Goal: Check status: Check status

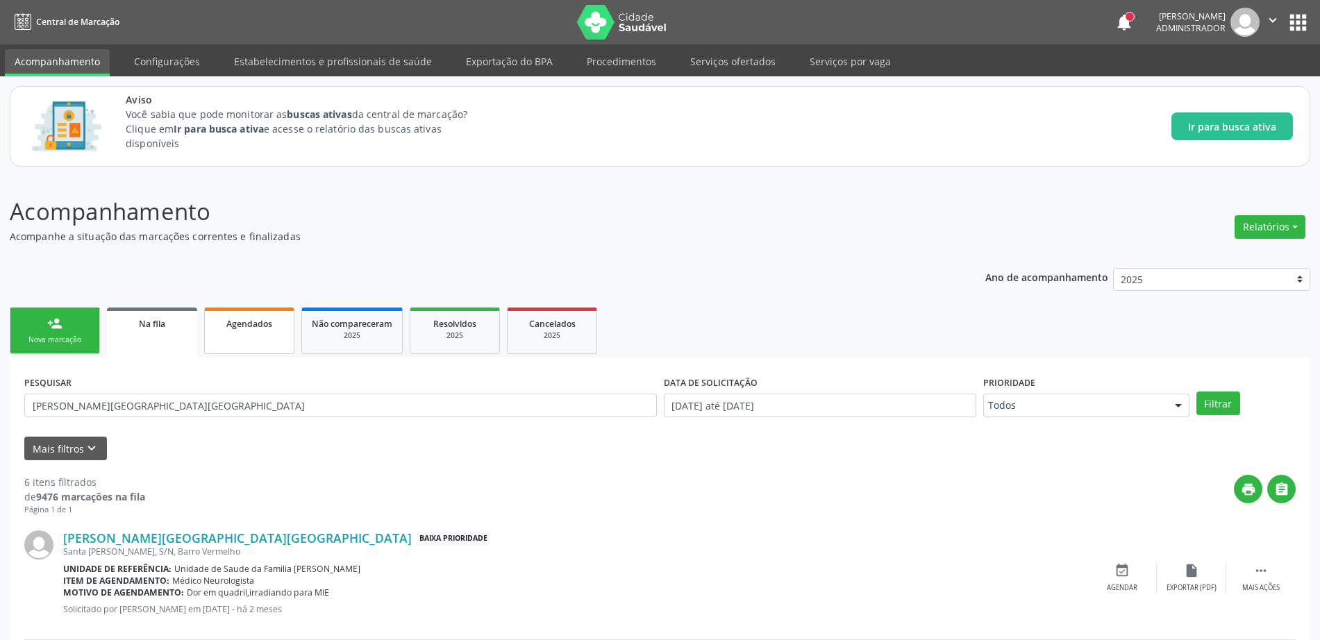
click at [268, 323] on span "Agendados" at bounding box center [249, 324] width 46 height 12
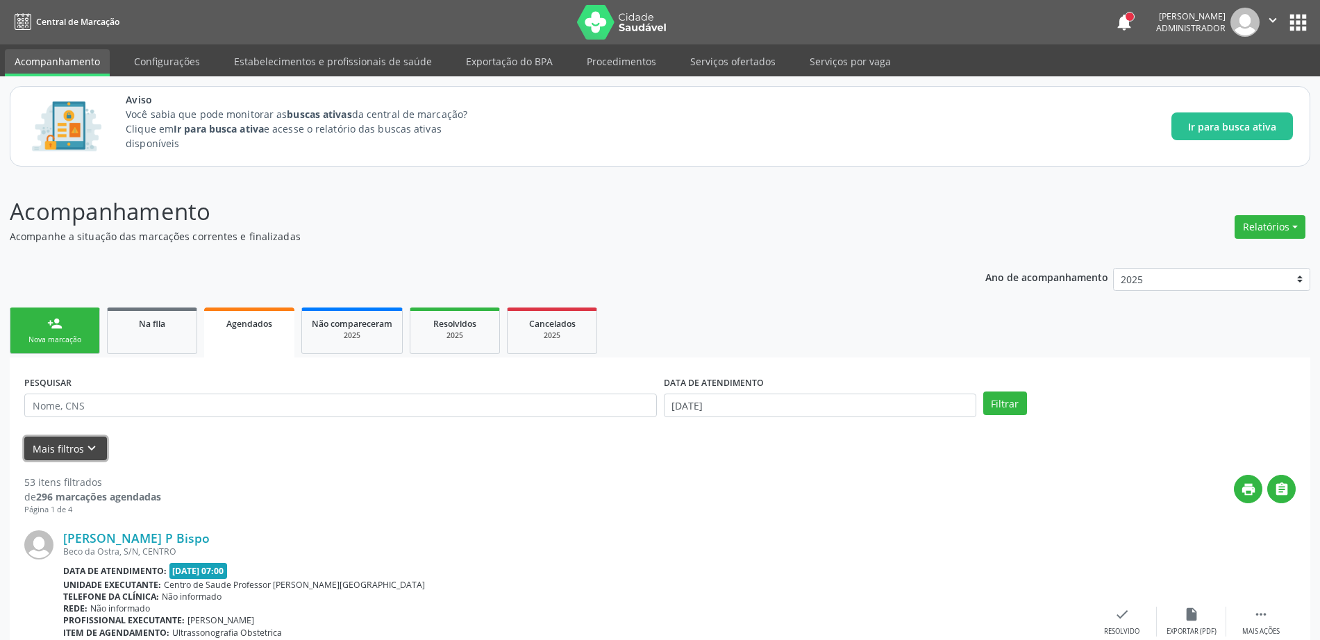
click at [59, 446] on button "Mais filtros keyboard_arrow_down" at bounding box center [65, 449] width 83 height 24
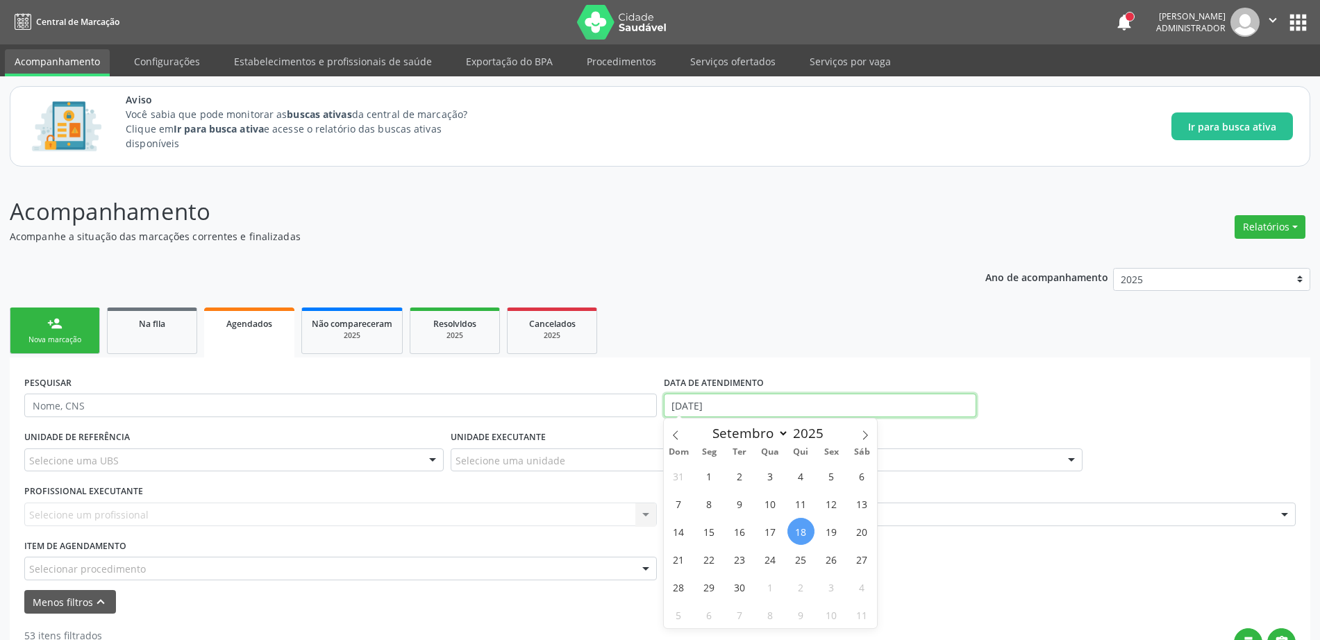
click at [786, 405] on input "[DATE]" at bounding box center [820, 406] width 313 height 24
click at [673, 434] on icon at bounding box center [676, 436] width 10 height 10
select select "7"
click at [828, 483] on span "1" at bounding box center [831, 476] width 27 height 27
type input "[DATE]"
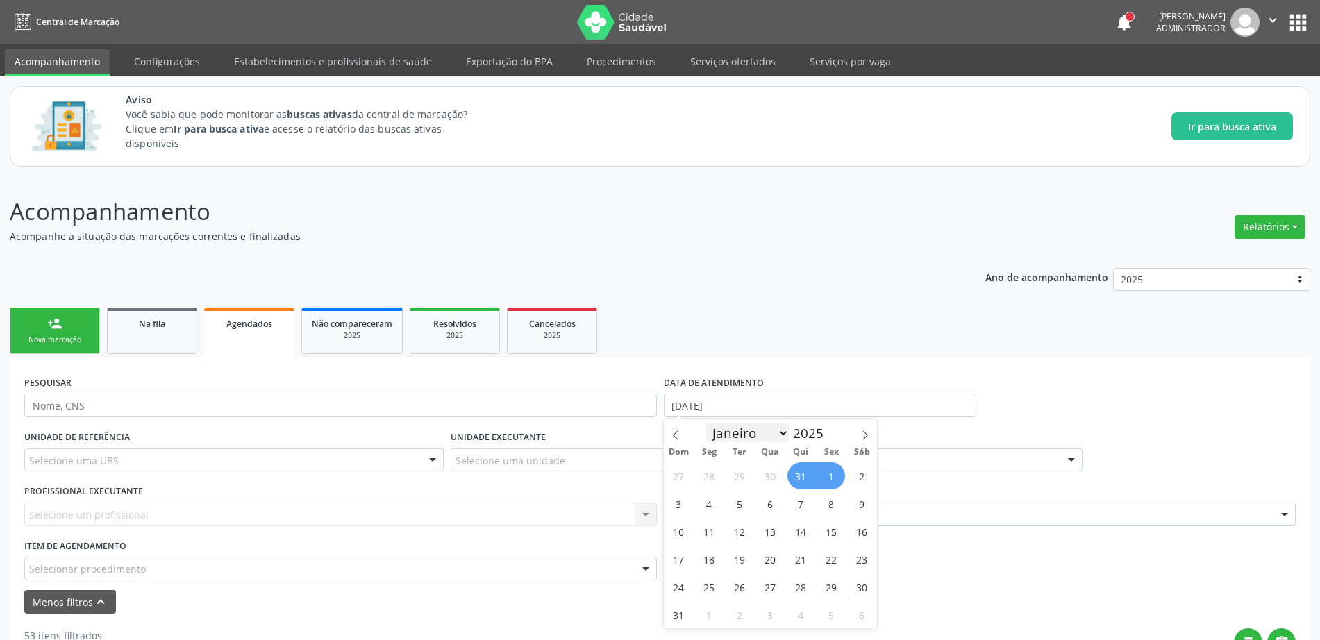
click at [773, 434] on select "Janeiro Fevereiro Março Abril Maio Junho Julho Agosto Setembro Outubro Novembro…" at bounding box center [747, 433] width 83 height 19
select select "8"
click at [706, 424] on select "Janeiro Fevereiro Março Abril Maio Junho Julho Agosto Setembro Outubro Novembro…" at bounding box center [747, 433] width 83 height 19
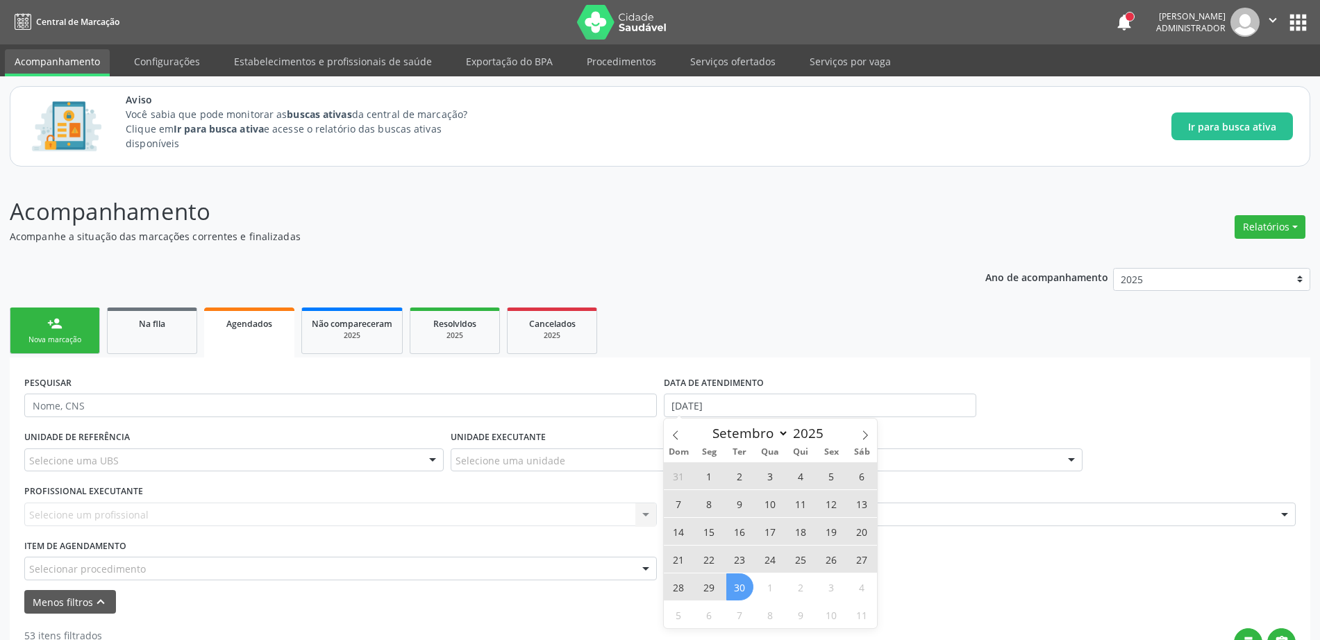
click at [736, 586] on span "30" at bounding box center [740, 587] width 27 height 27
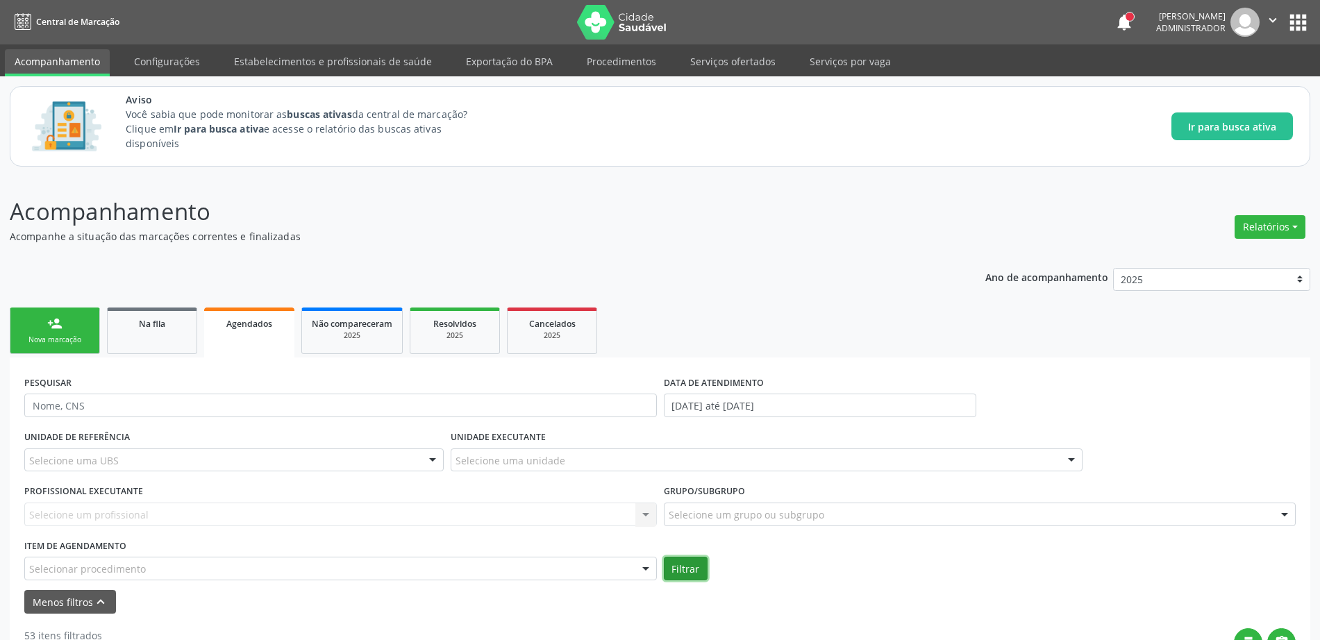
click at [689, 561] on button "Filtrar" at bounding box center [686, 569] width 44 height 24
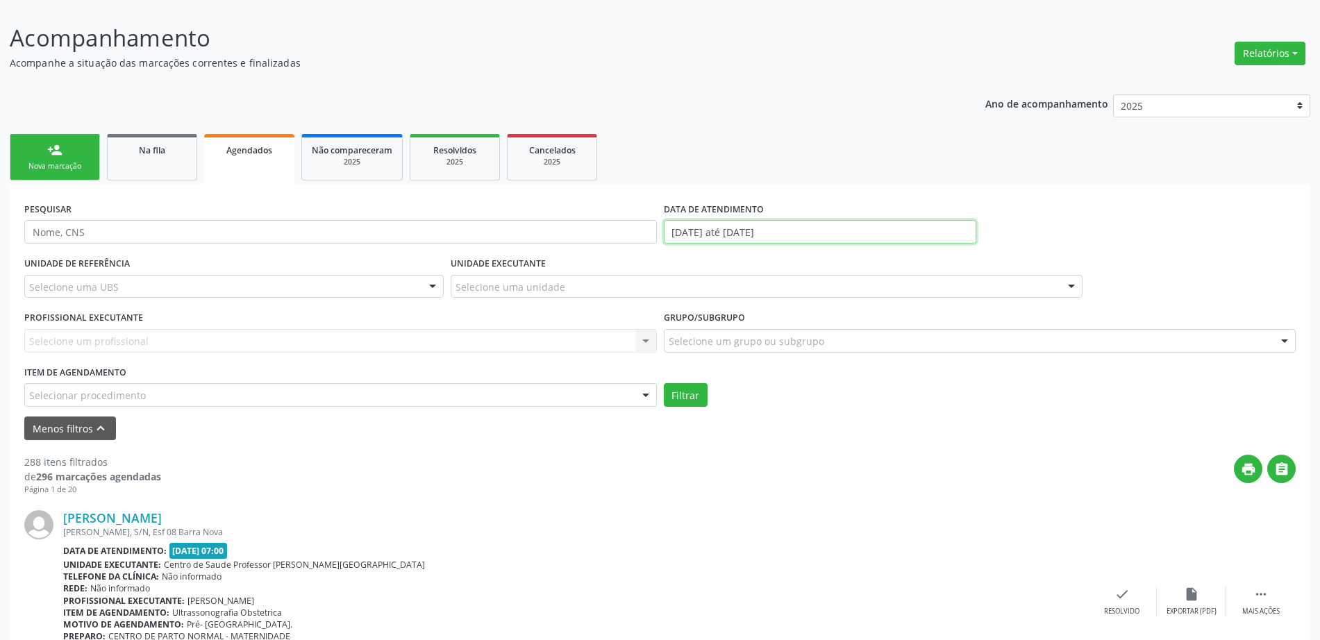
click at [927, 228] on input "[DATE] até [DATE]" at bounding box center [820, 232] width 313 height 24
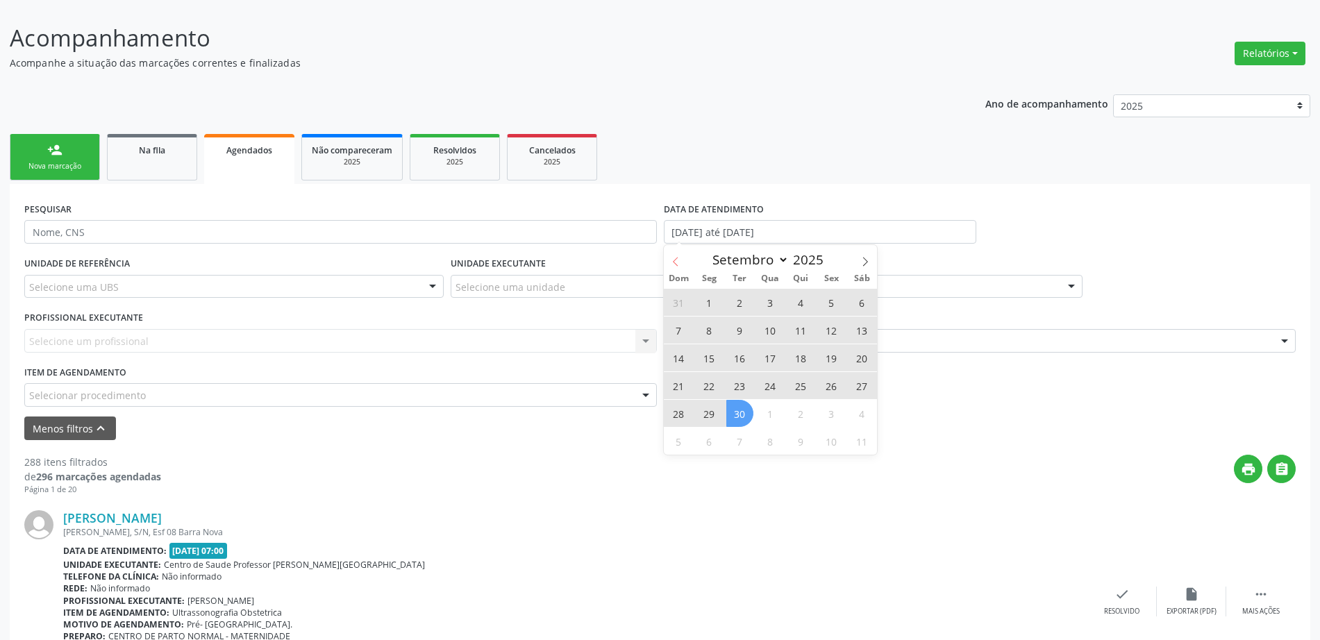
click at [680, 259] on icon at bounding box center [676, 262] width 10 height 10
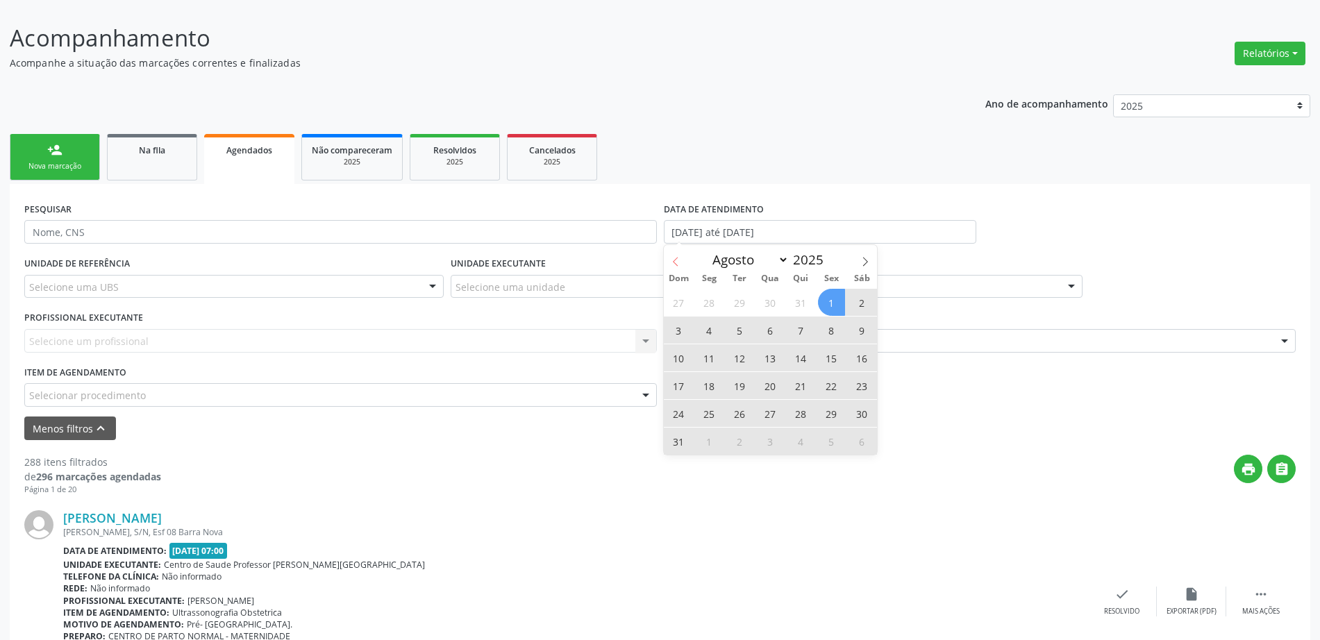
click at [679, 258] on icon at bounding box center [676, 262] width 10 height 10
select select "6"
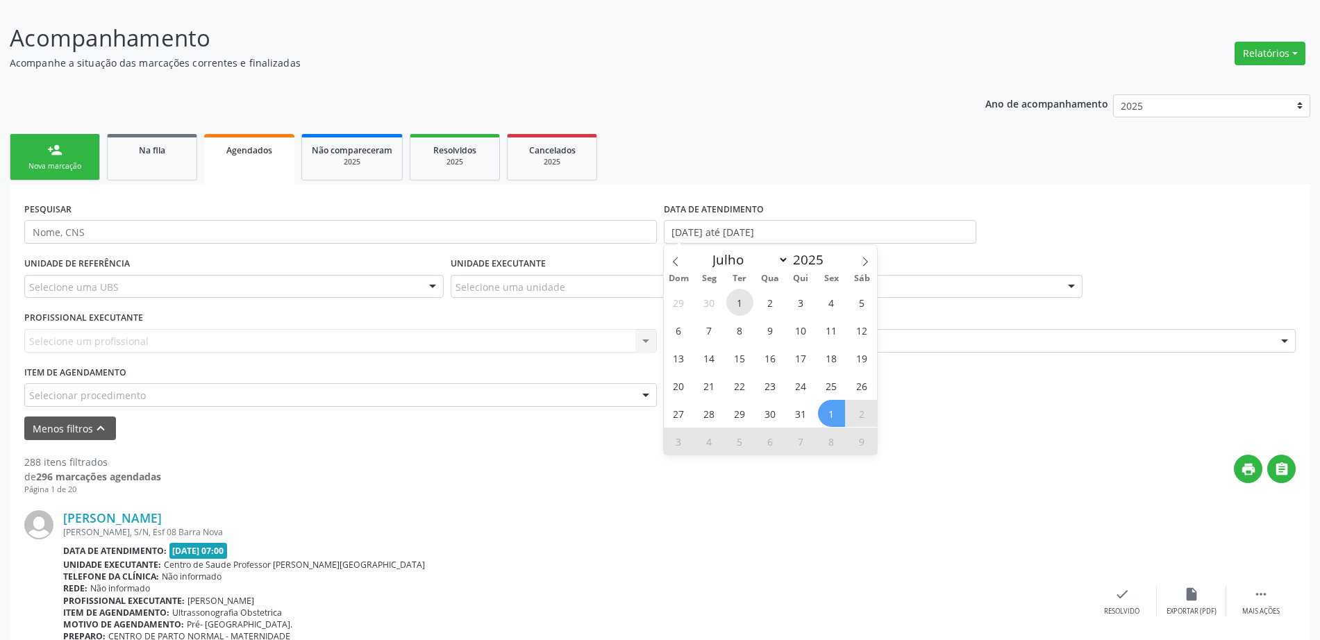
click at [739, 300] on span "1" at bounding box center [740, 302] width 27 height 27
type input "[DATE]"
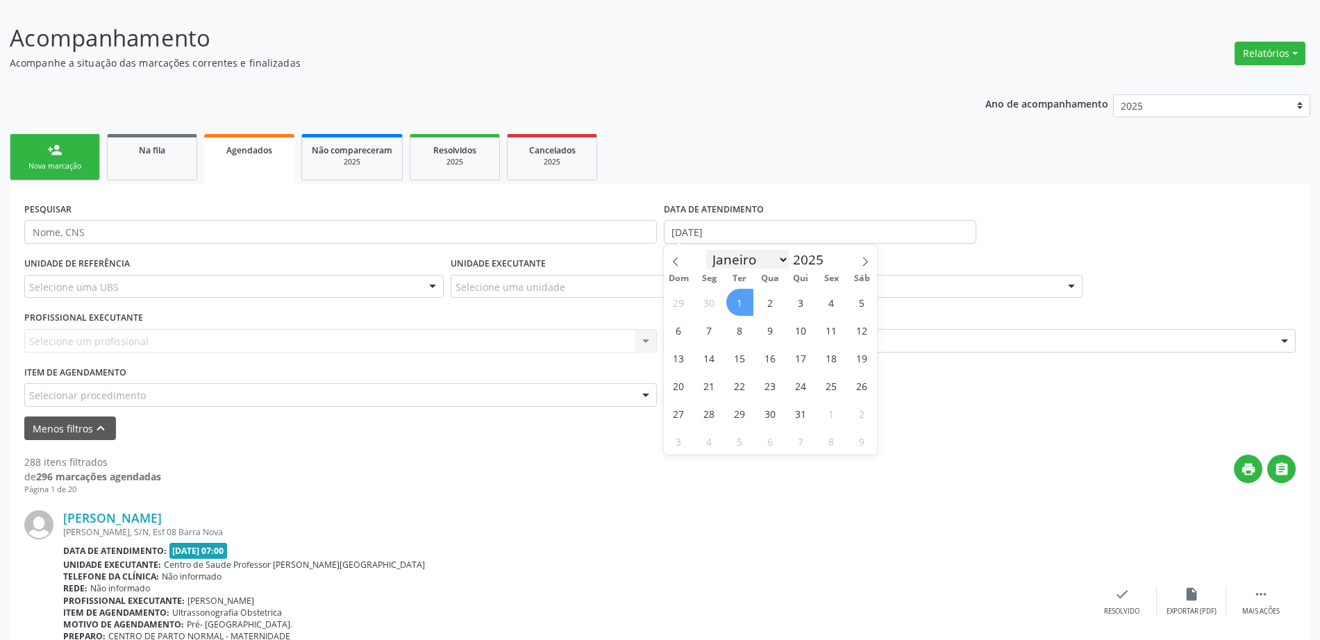
click at [765, 260] on select "Janeiro Fevereiro Março Abril Maio Junho Julho Agosto Setembro Outubro Novembro…" at bounding box center [747, 259] width 83 height 19
select select "8"
click at [706, 250] on select "Janeiro Fevereiro Março Abril Maio Junho Julho Agosto Setembro Outubro Novembro…" at bounding box center [747, 259] width 83 height 19
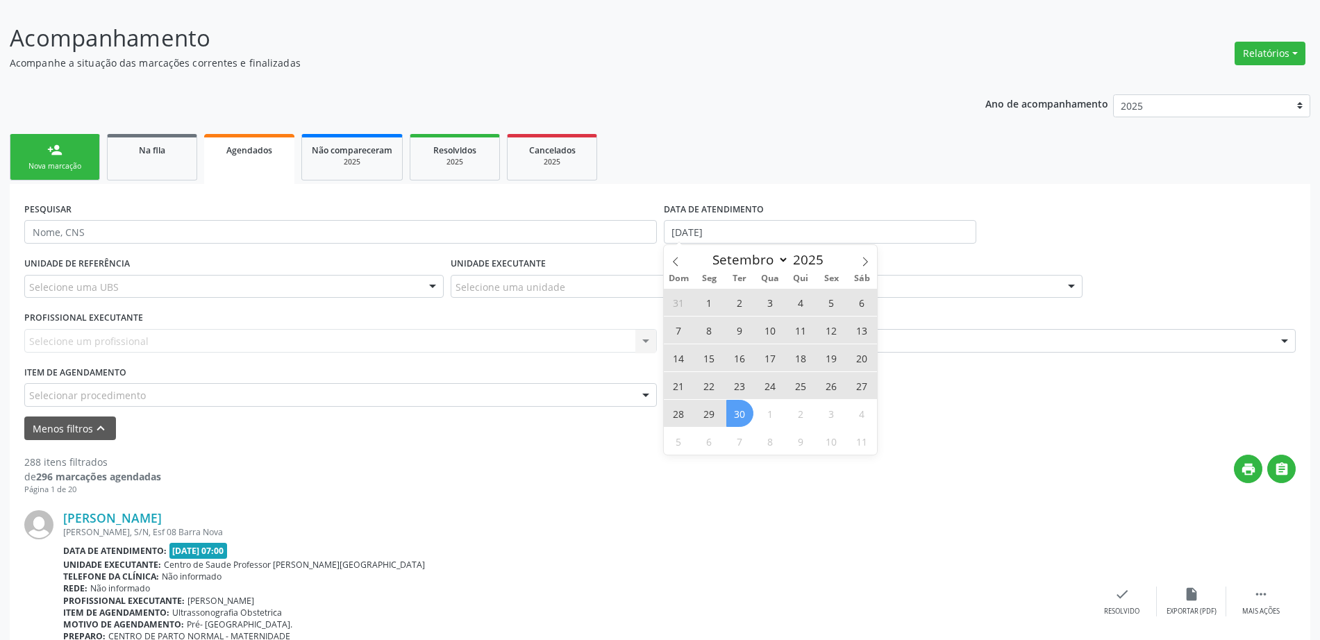
click at [735, 413] on span "30" at bounding box center [740, 413] width 27 height 27
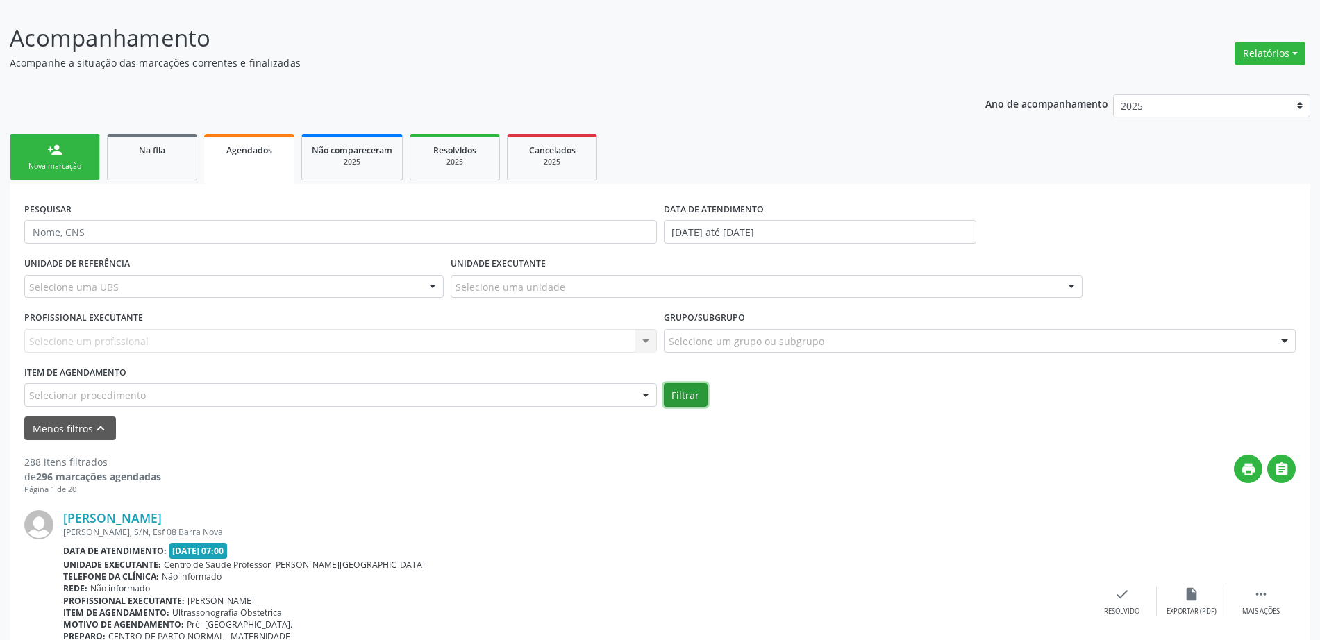
click at [700, 395] on button "Filtrar" at bounding box center [686, 395] width 44 height 24
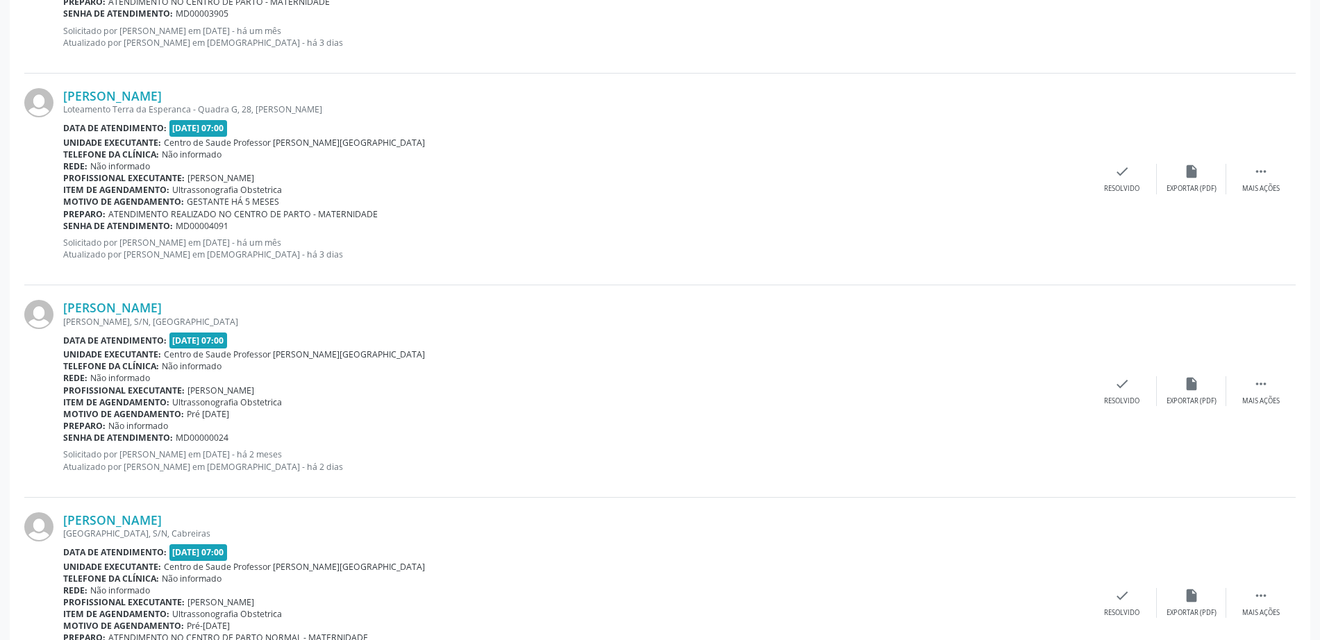
scroll to position [3275, 0]
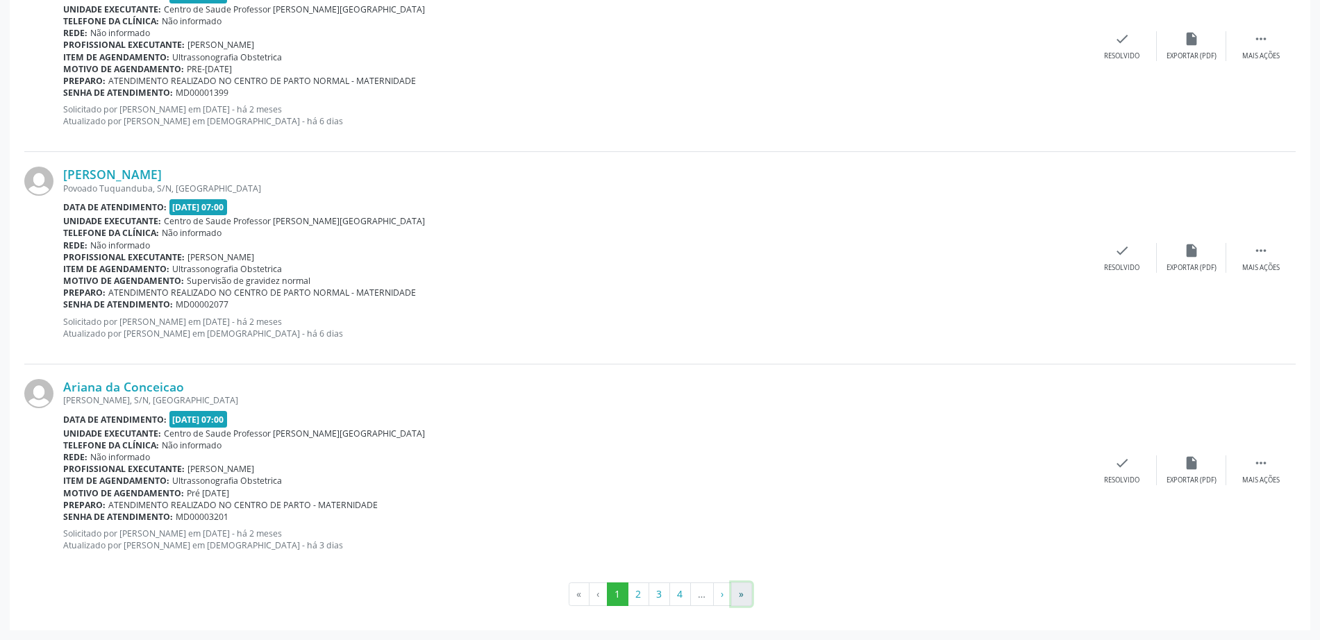
click at [740, 595] on button "»" at bounding box center [741, 595] width 21 height 24
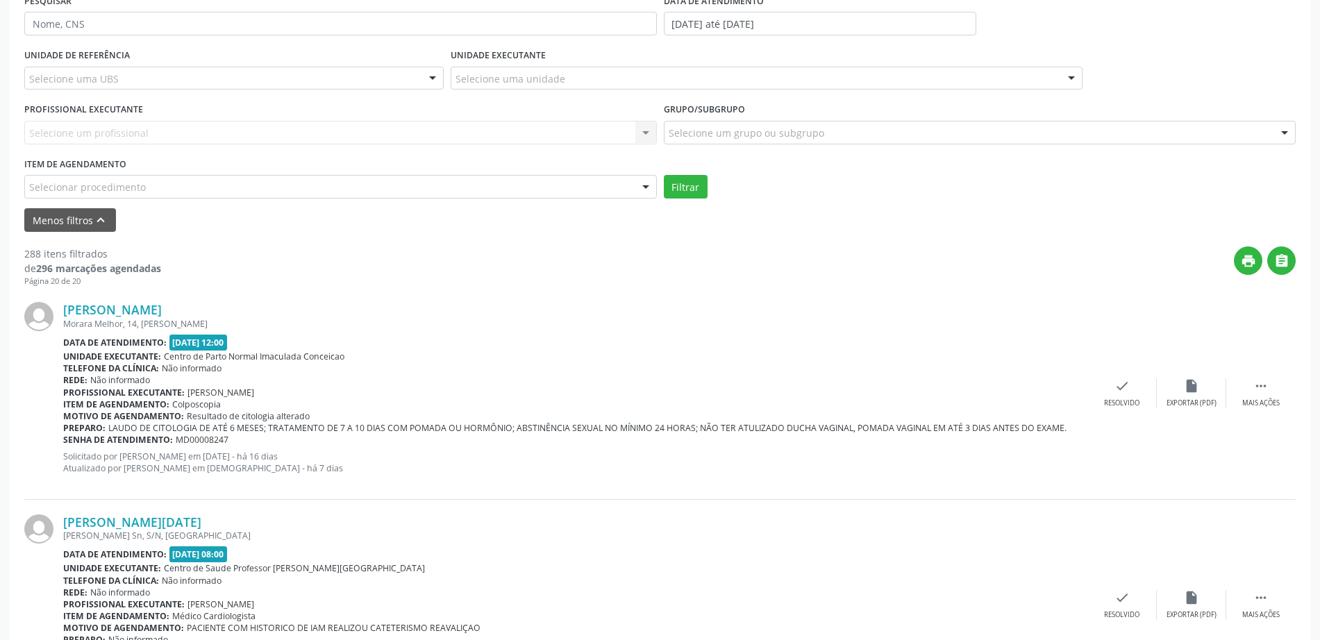
scroll to position [122, 0]
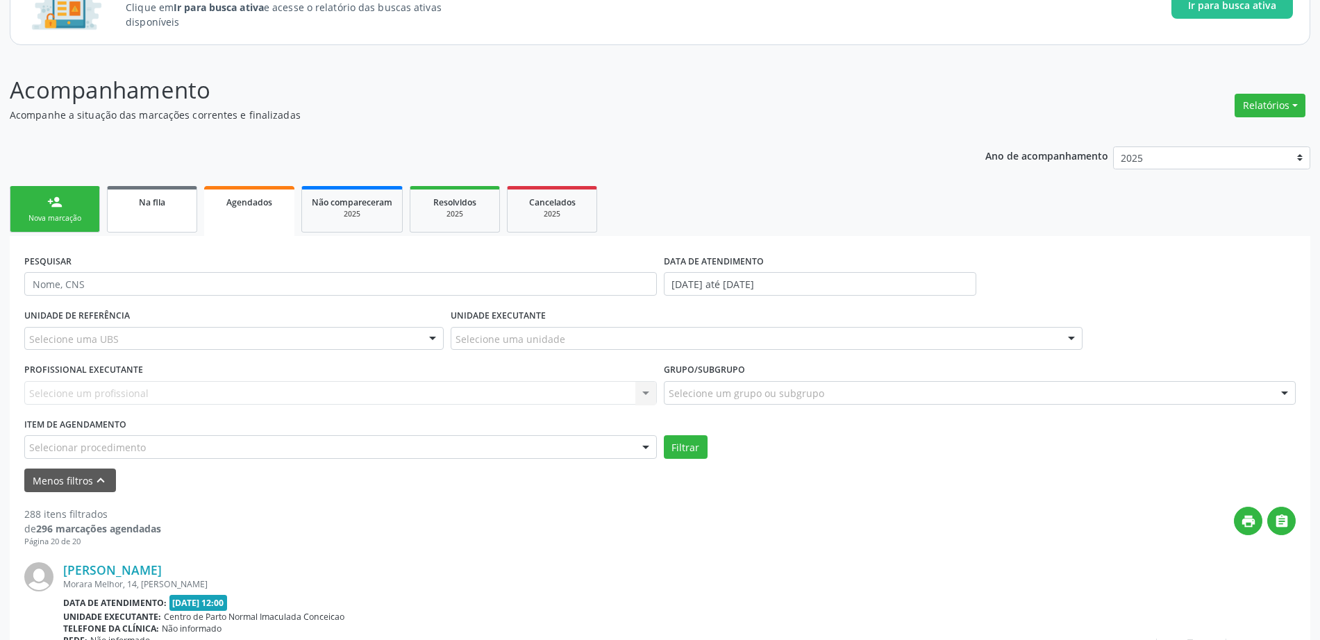
click at [156, 191] on link "Na fila" at bounding box center [152, 209] width 90 height 47
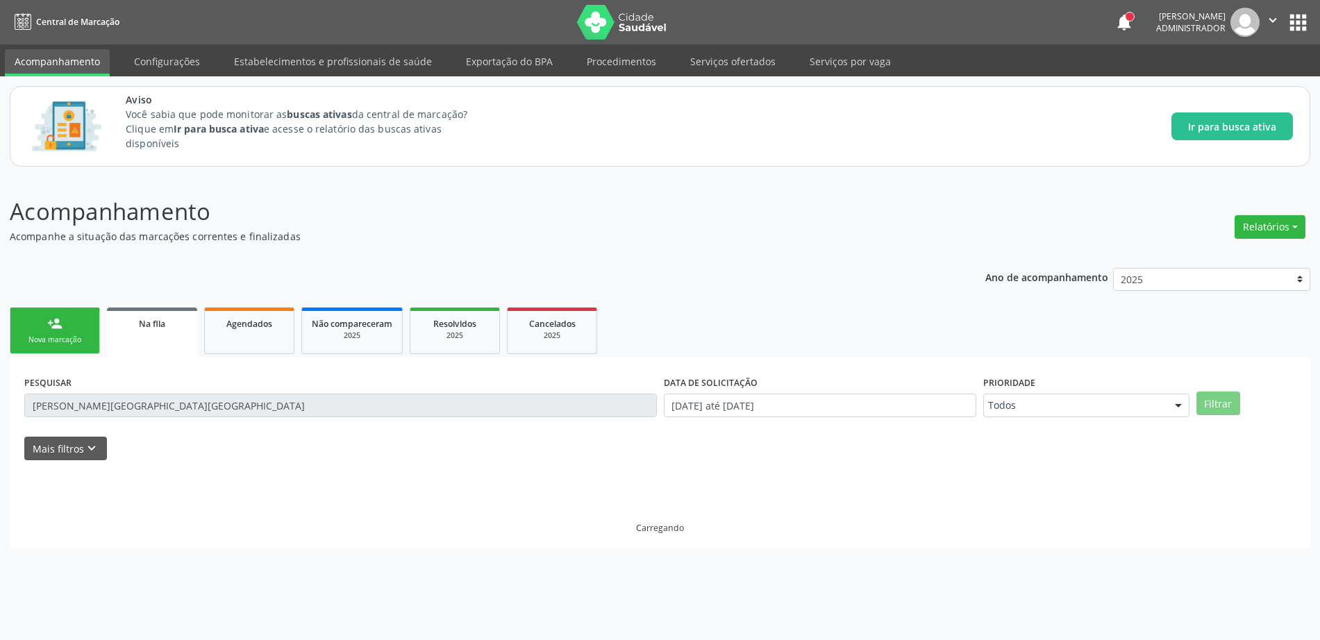
scroll to position [0, 0]
